Goal: Check status: Check status

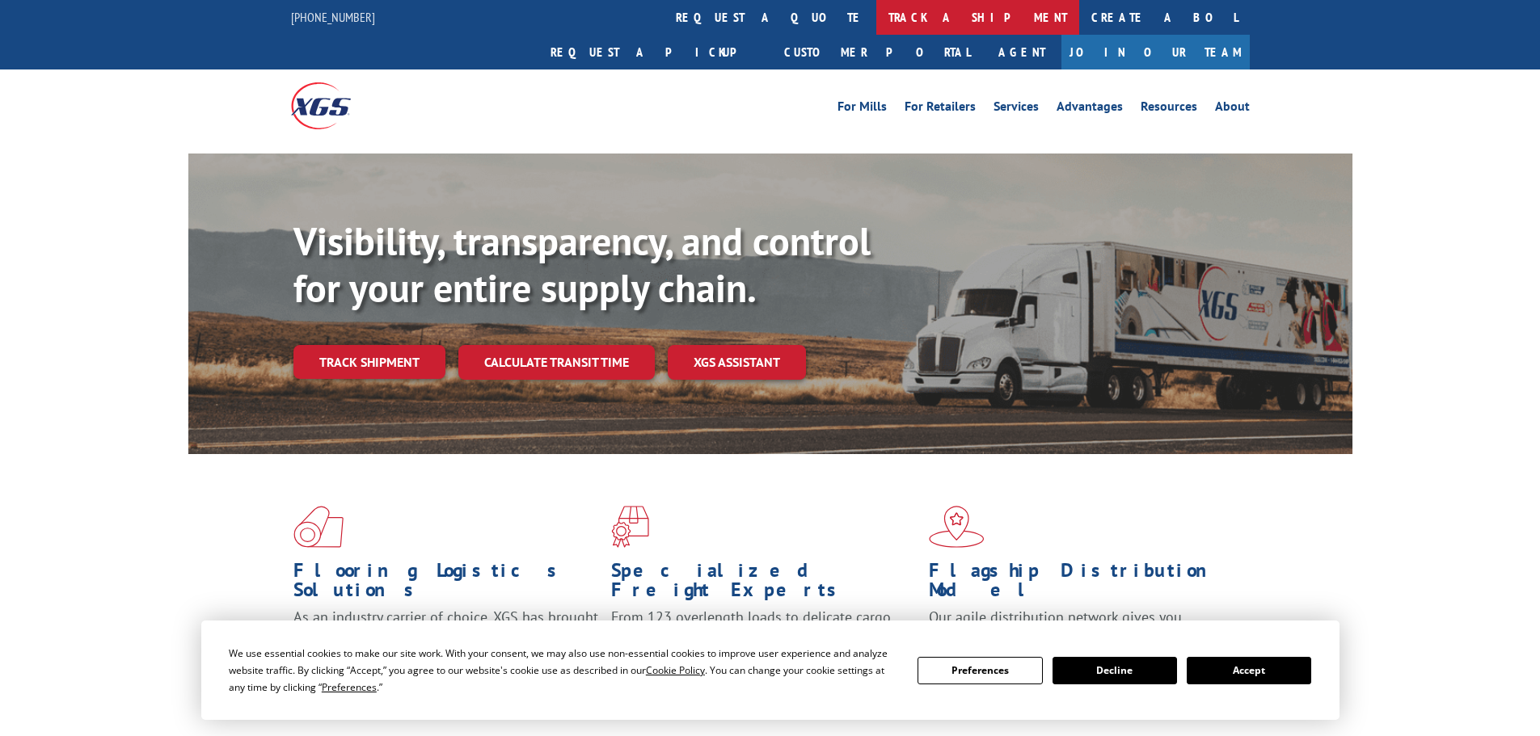
click at [876, 21] on link "track a shipment" at bounding box center [977, 17] width 203 height 35
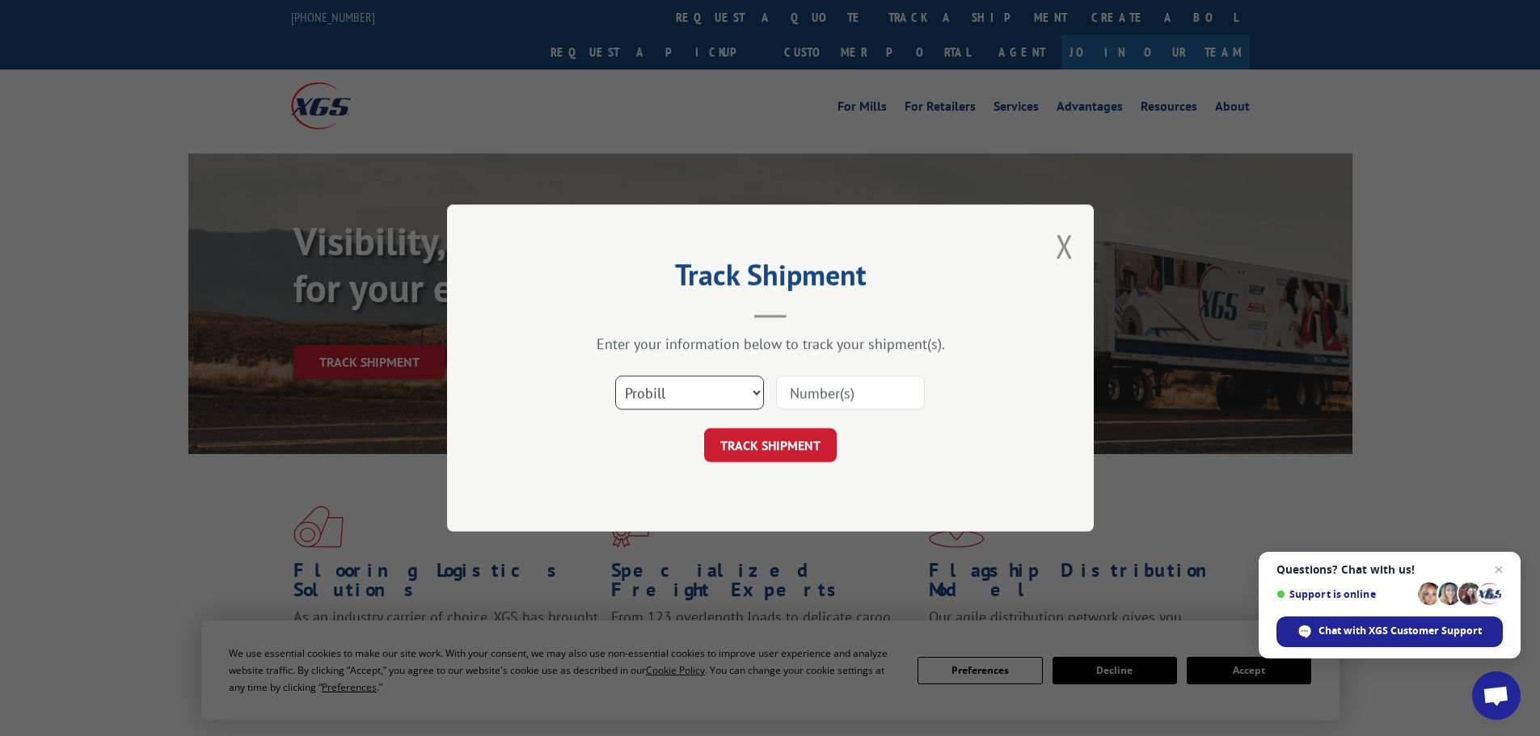
click at [756, 390] on select "Select category... Probill BOL PO" at bounding box center [689, 393] width 149 height 34
select select "bol"
click at [615, 376] on select "Select category... Probill BOL PO" at bounding box center [689, 393] width 149 height 34
click at [852, 382] on input at bounding box center [850, 393] width 149 height 34
type input "31381602"
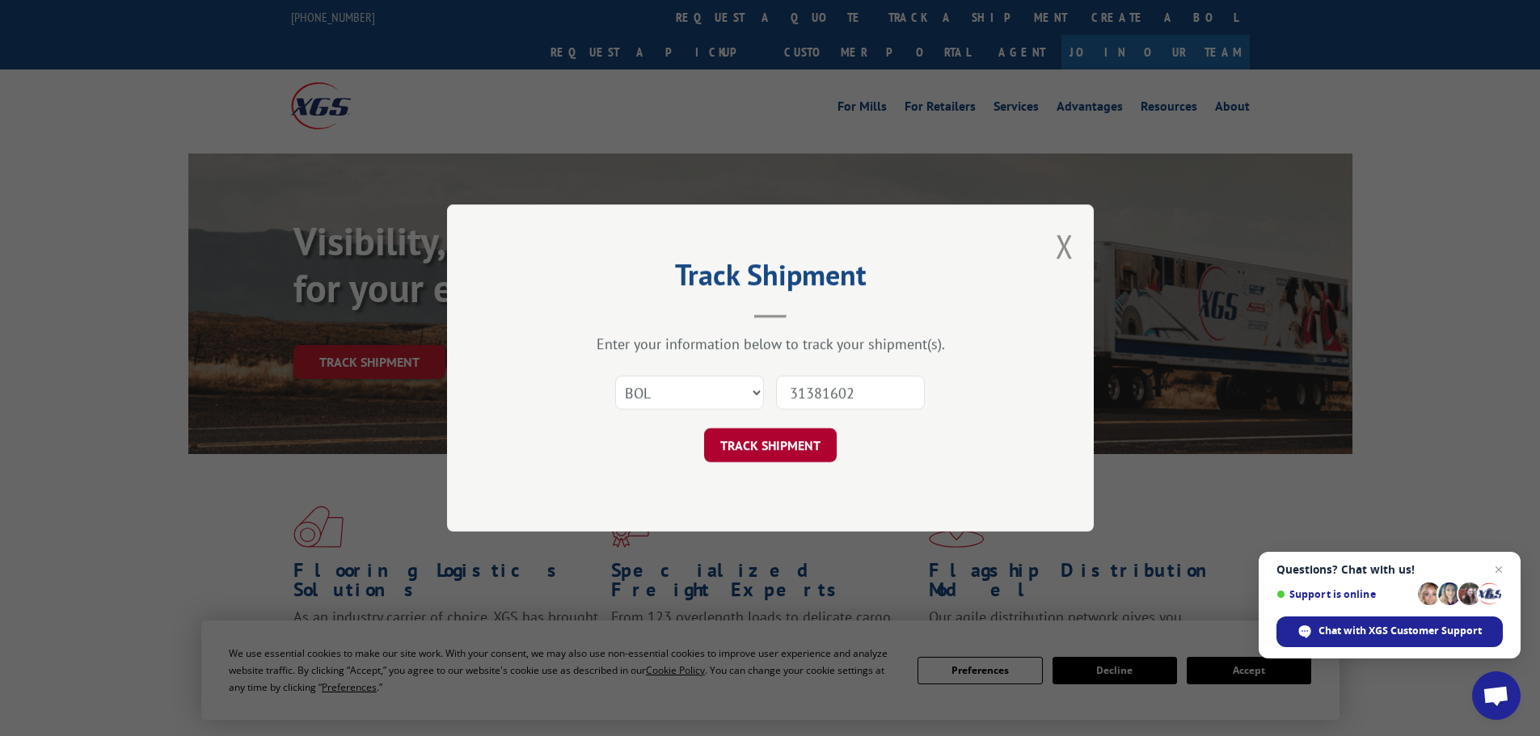
click at [786, 442] on button "TRACK SHIPMENT" at bounding box center [770, 445] width 133 height 34
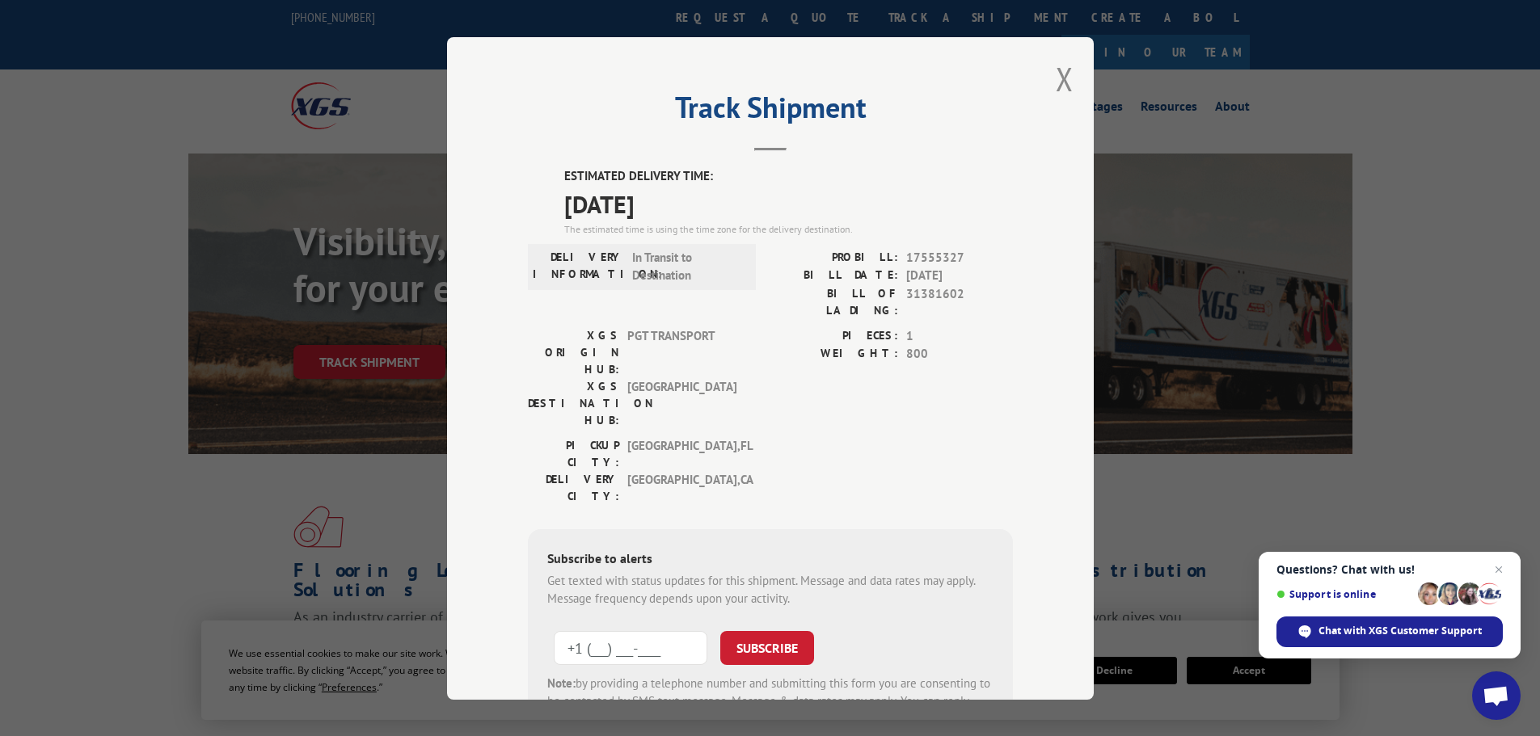
click at [651, 630] on input "+1 (___) ___-____" at bounding box center [631, 647] width 154 height 34
type input "[PHONE_NUMBER]"
click at [762, 630] on button "SUBSCRIBE" at bounding box center [767, 647] width 94 height 34
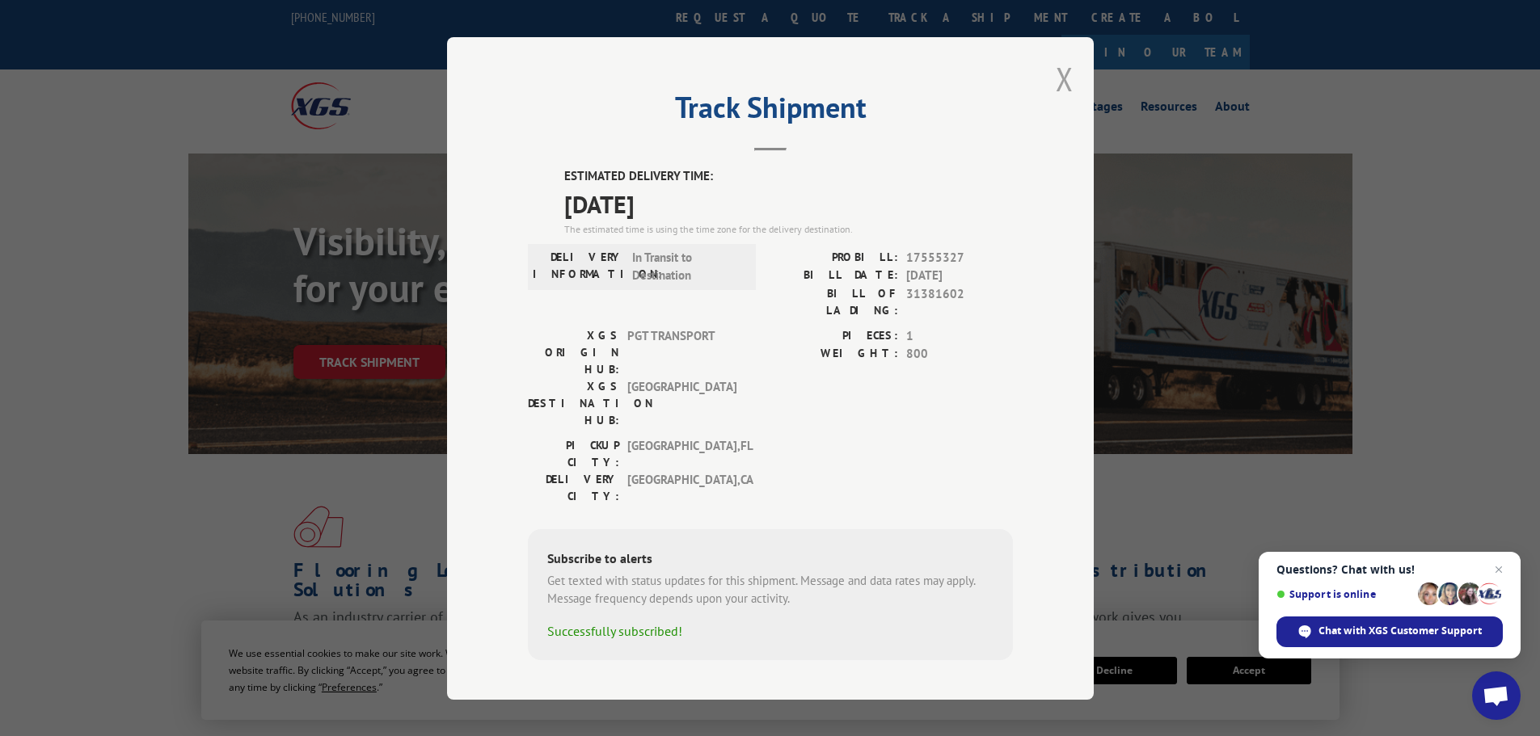
click at [1066, 81] on button "Close modal" at bounding box center [1064, 78] width 18 height 43
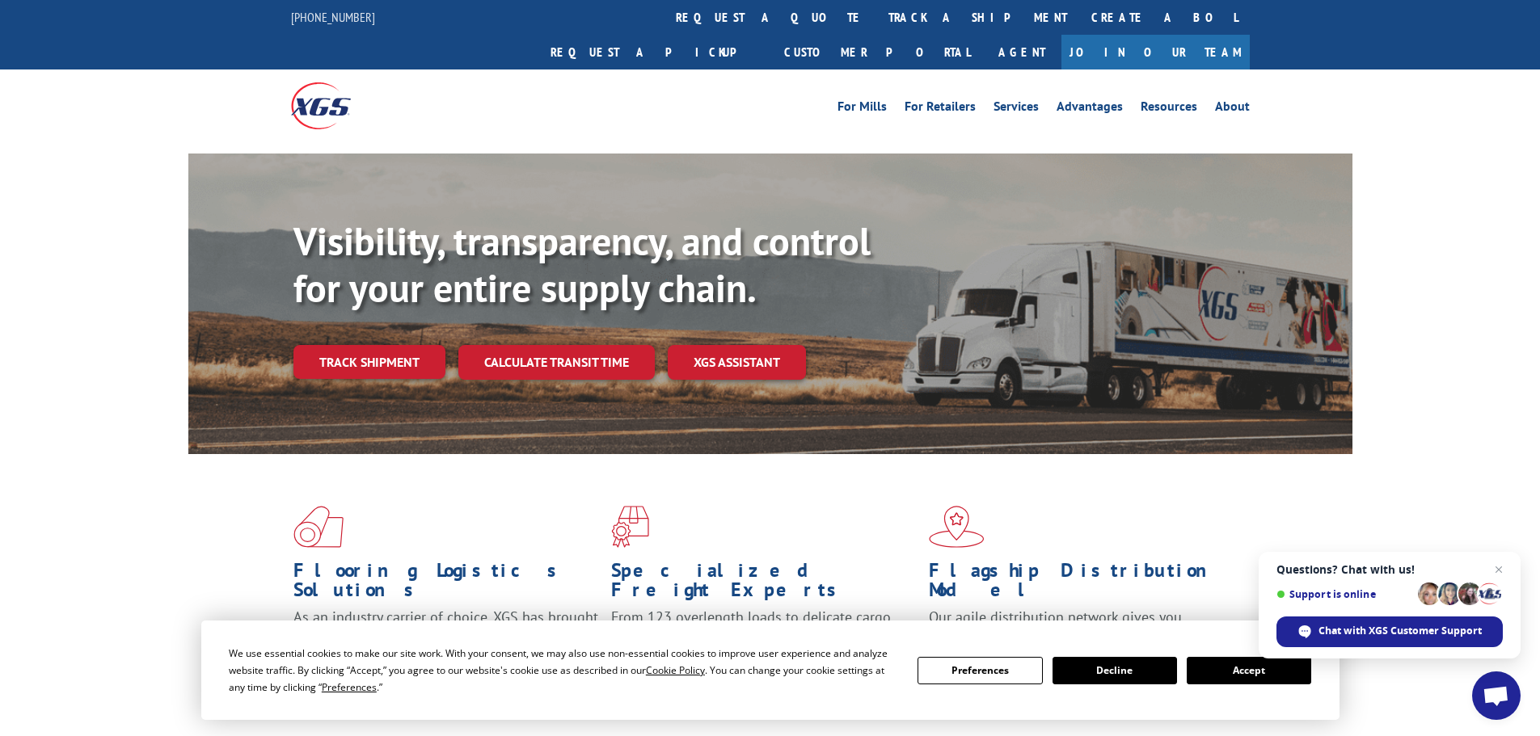
click at [1246, 667] on button "Accept" at bounding box center [1248, 670] width 124 height 27
